Goal: Task Accomplishment & Management: Manage account settings

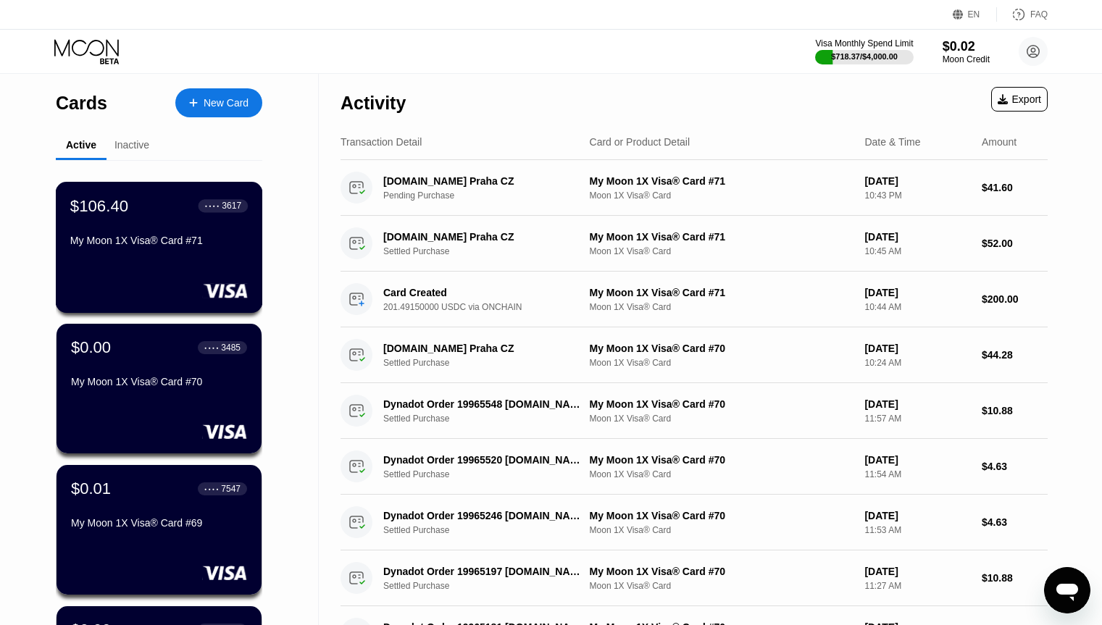
click at [127, 222] on div "$106.40 ● ● ● ● 3617 My Moon 1X Visa® Card #71" at bounding box center [159, 224] width 178 height 56
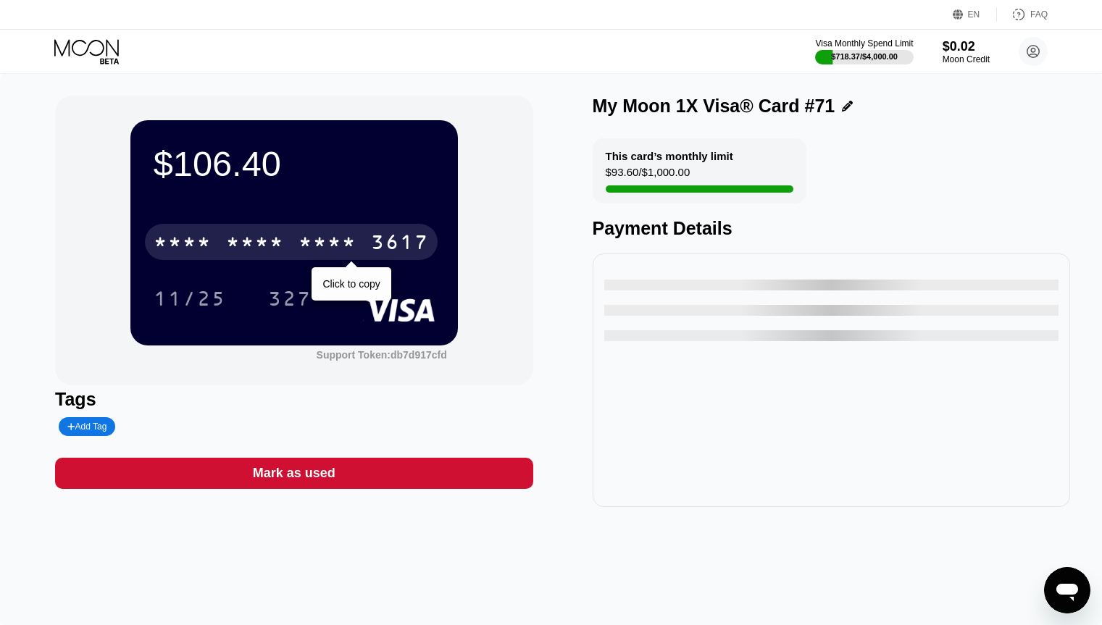
click at [233, 254] on div "* * * *" at bounding box center [255, 244] width 58 height 23
